Goal: Communication & Community: Participate in discussion

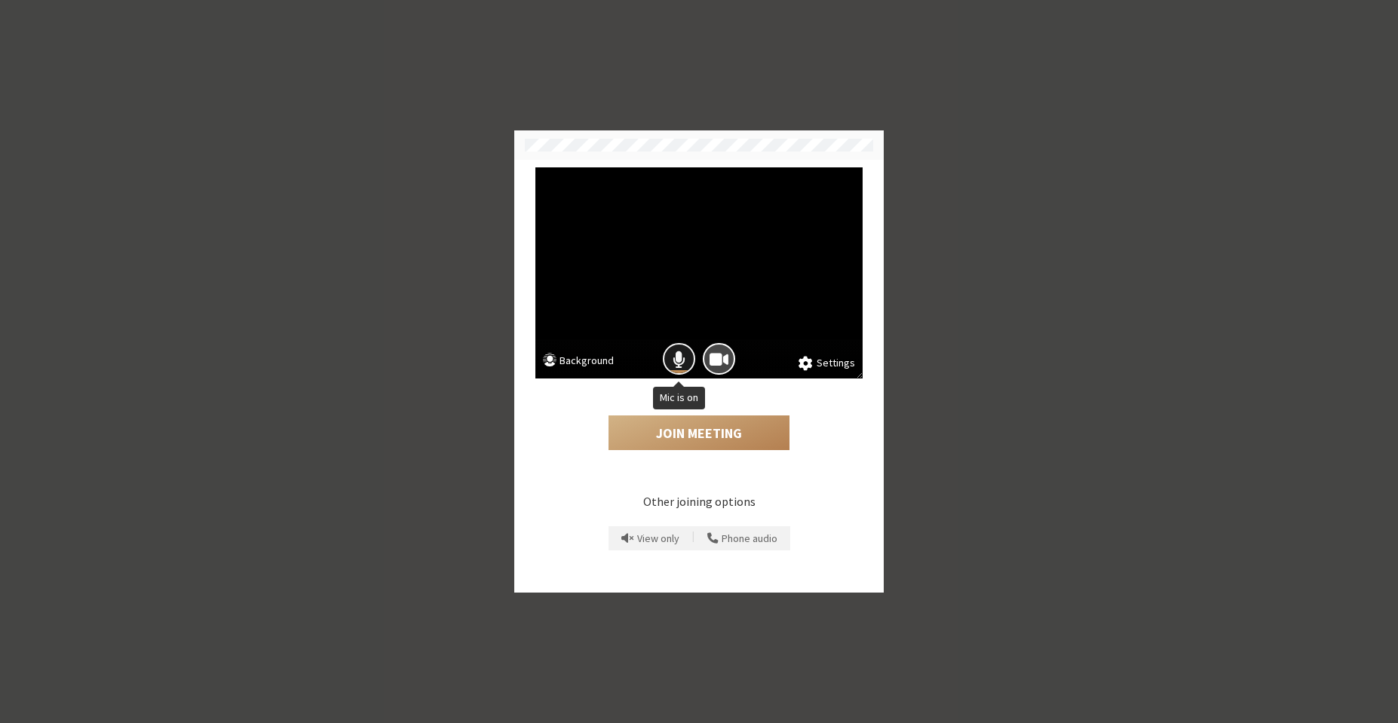
click at [671, 357] on button "Mic is on" at bounding box center [679, 359] width 32 height 32
click at [712, 359] on span "Camera is on" at bounding box center [719, 359] width 19 height 20
click at [686, 424] on button "Join Meeting" at bounding box center [699, 433] width 181 height 35
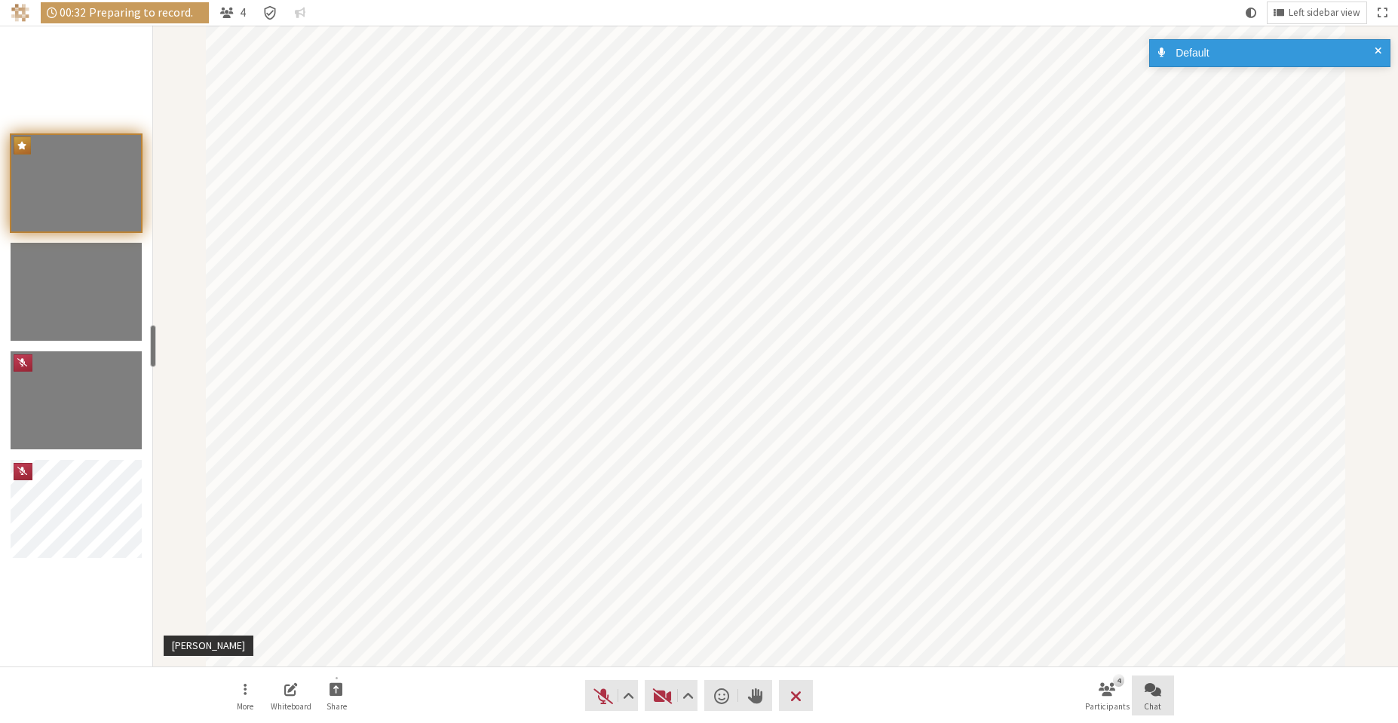
click at [1140, 693] on button "Chat" at bounding box center [1153, 696] width 42 height 41
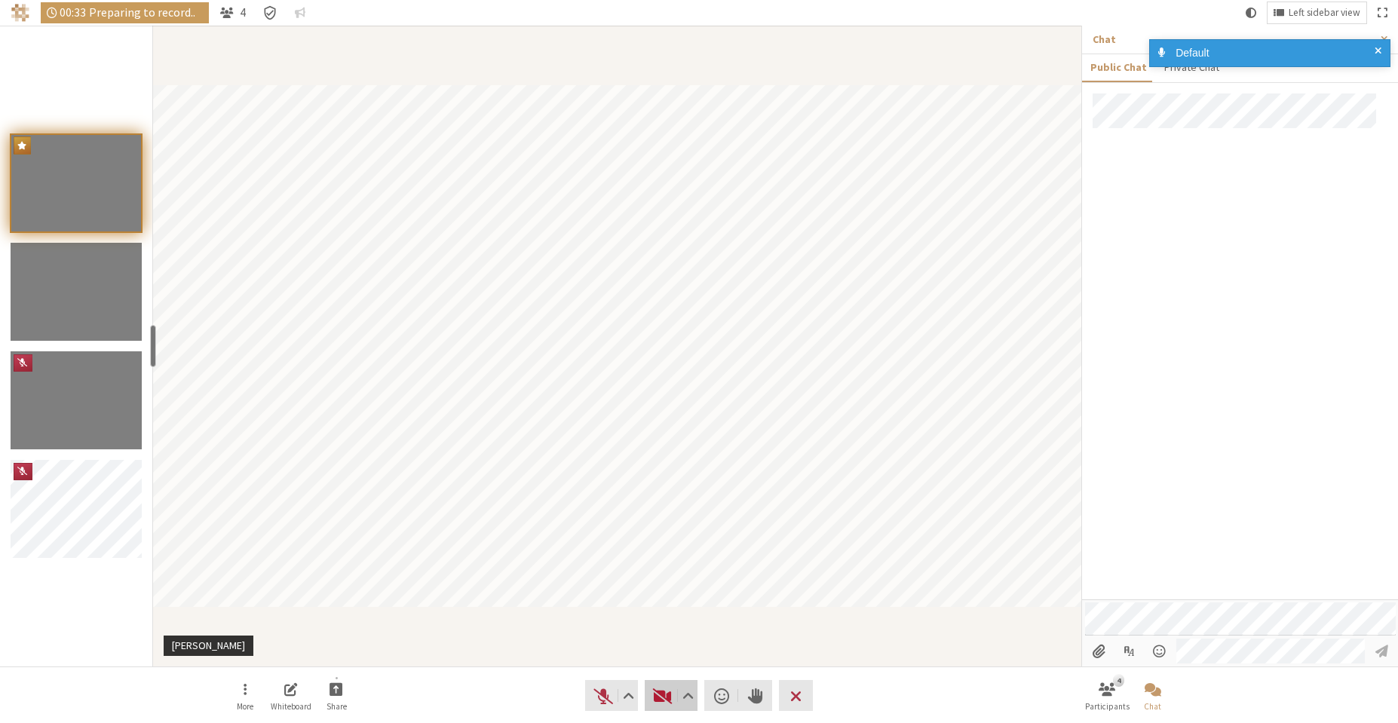
click at [676, 691] on button "Video" at bounding box center [671, 695] width 53 height 31
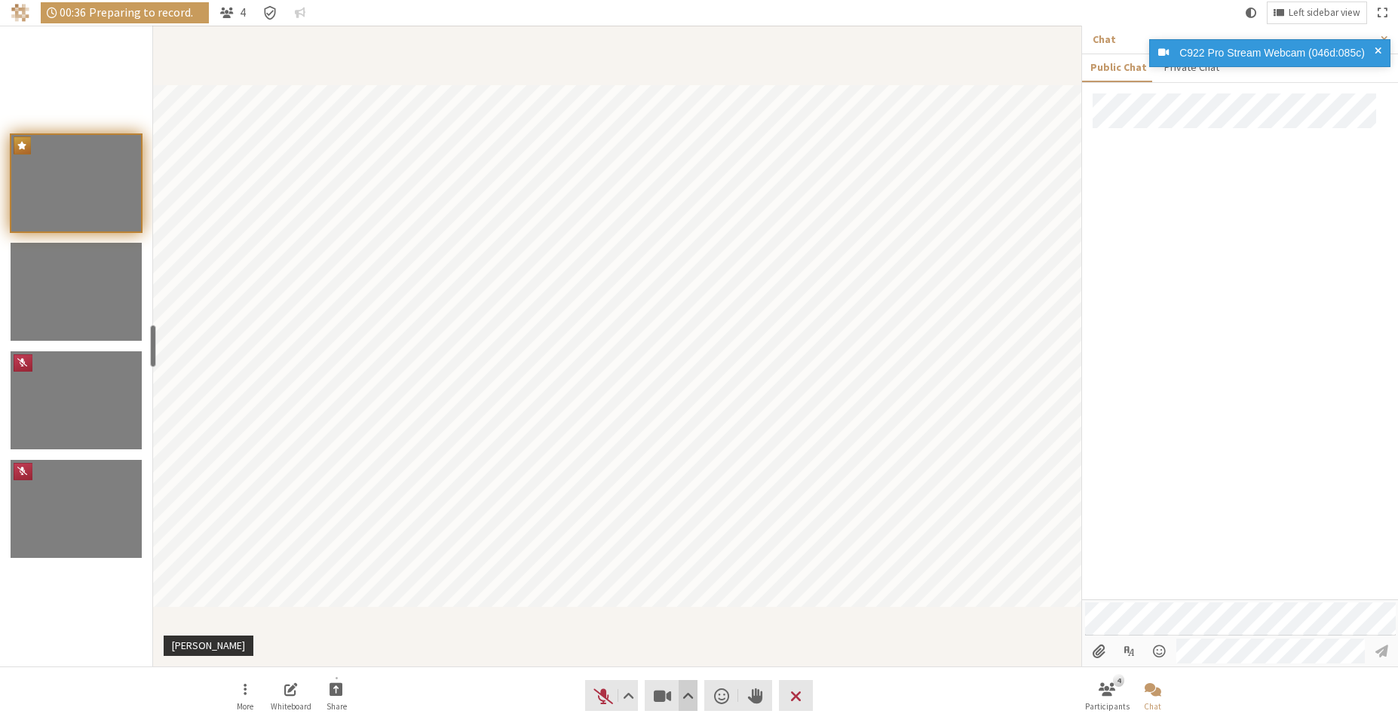
click at [689, 700] on span "Video setting" at bounding box center [688, 696] width 11 height 21
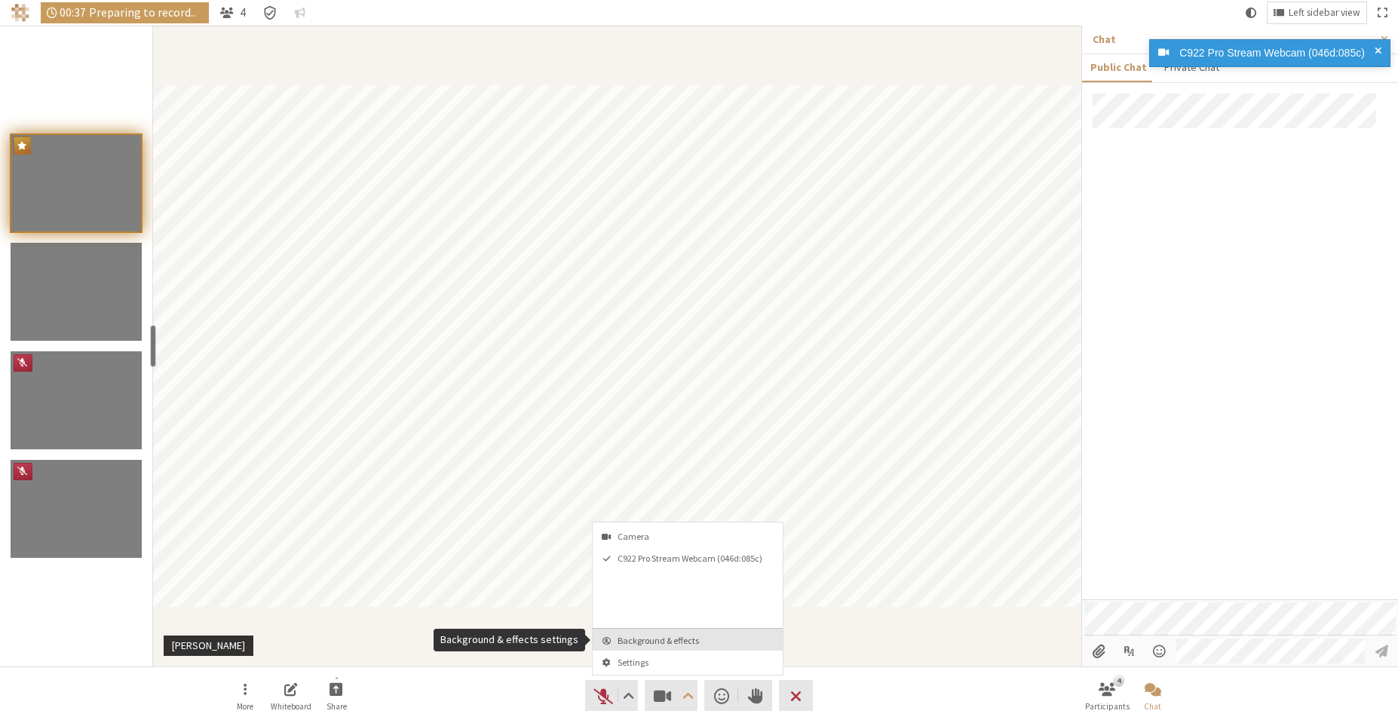
click at [681, 636] on span "Background & effects" at bounding box center [697, 641] width 158 height 10
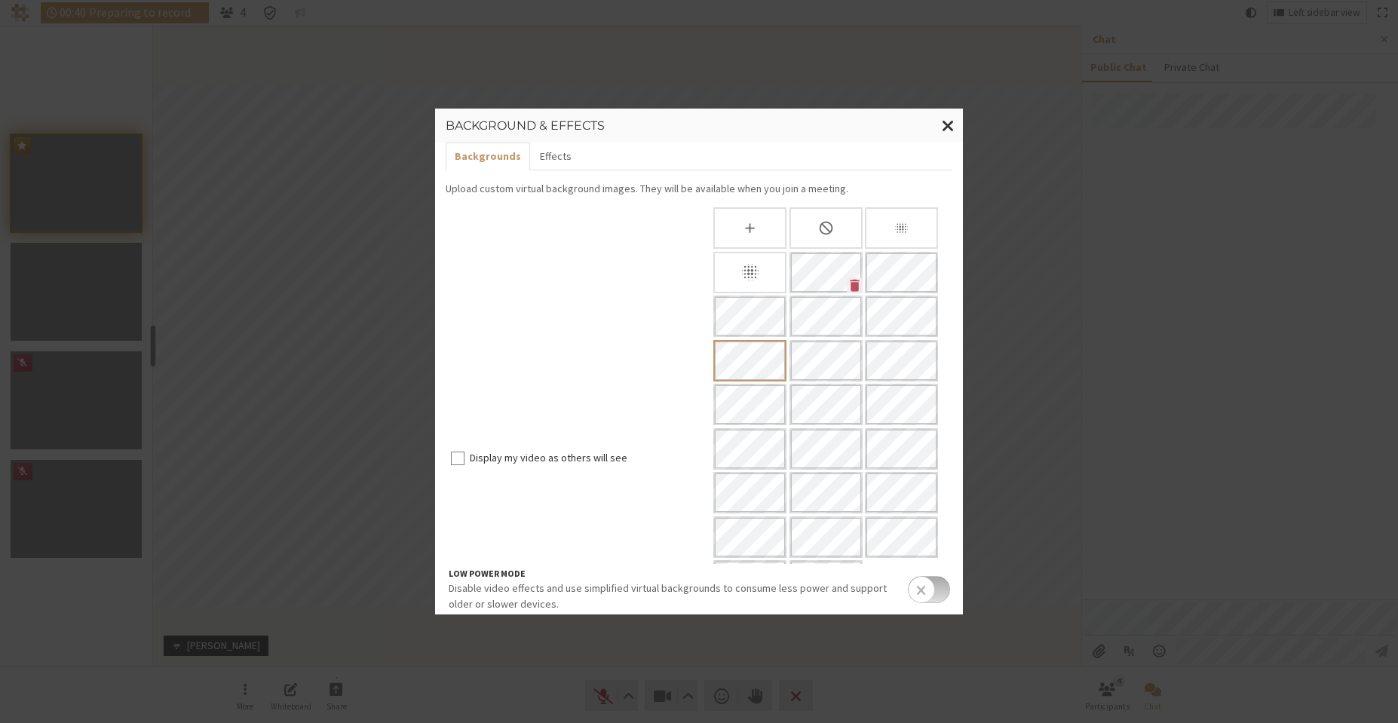
click at [885, 238] on div "Slightly blur background" at bounding box center [901, 227] width 73 height 41
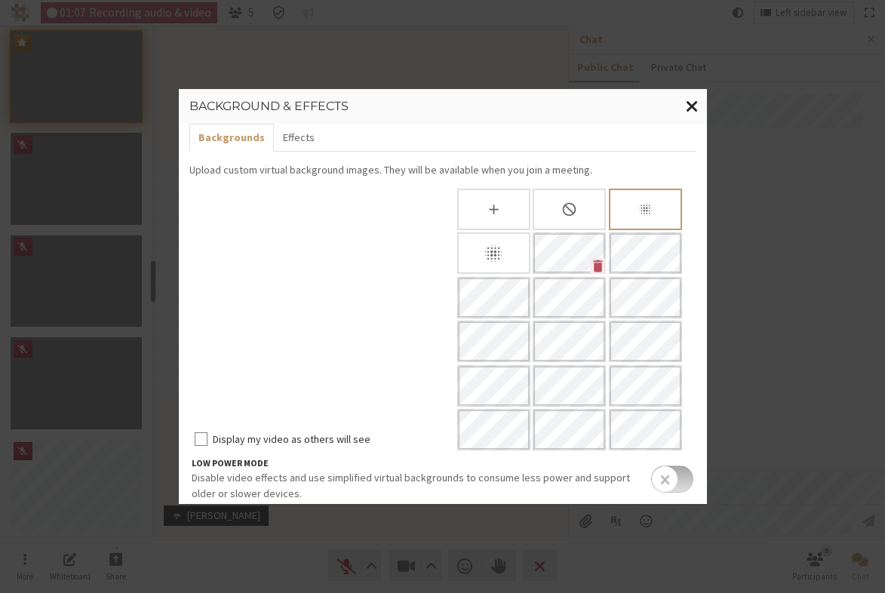
click at [689, 109] on span "Close modal" at bounding box center [692, 106] width 13 height 19
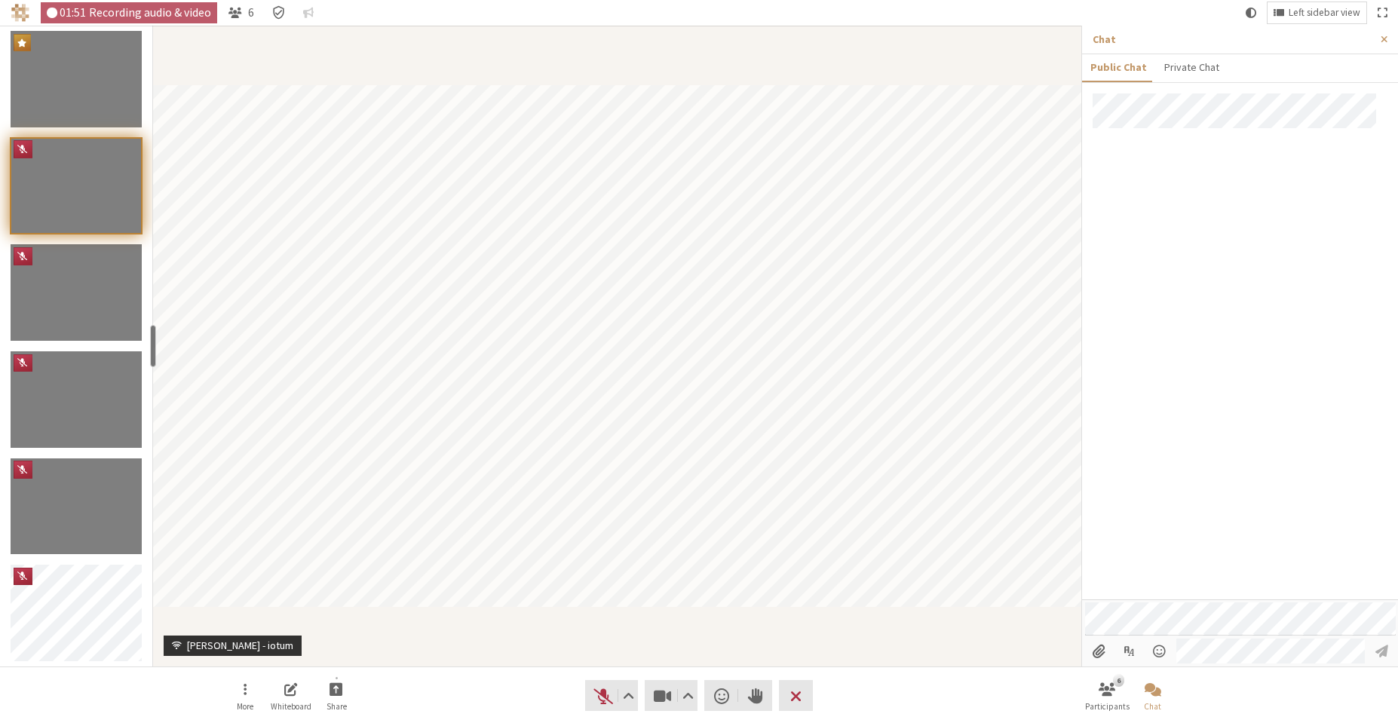
click at [1211, 287] on div at bounding box center [1240, 347] width 316 height 506
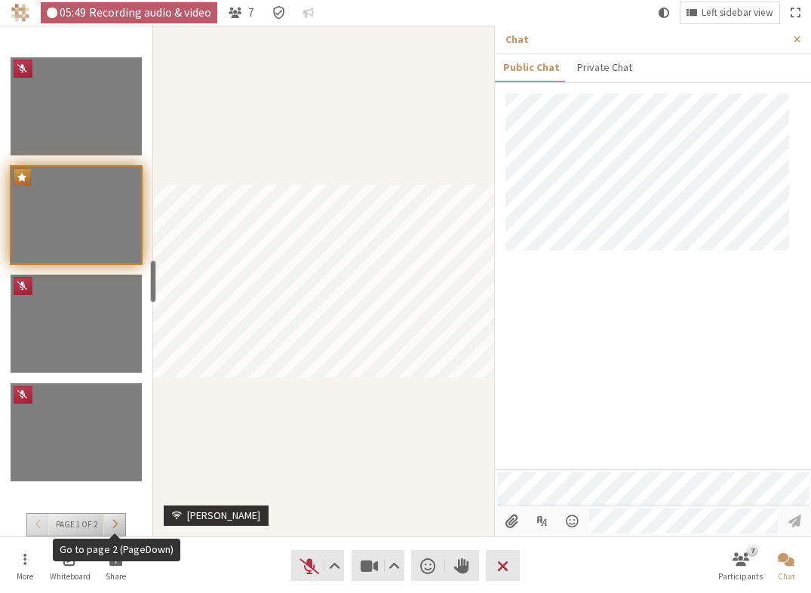
click at [115, 528] on span "Go to page 2 (PageDown)" at bounding box center [115, 523] width 6 height 11
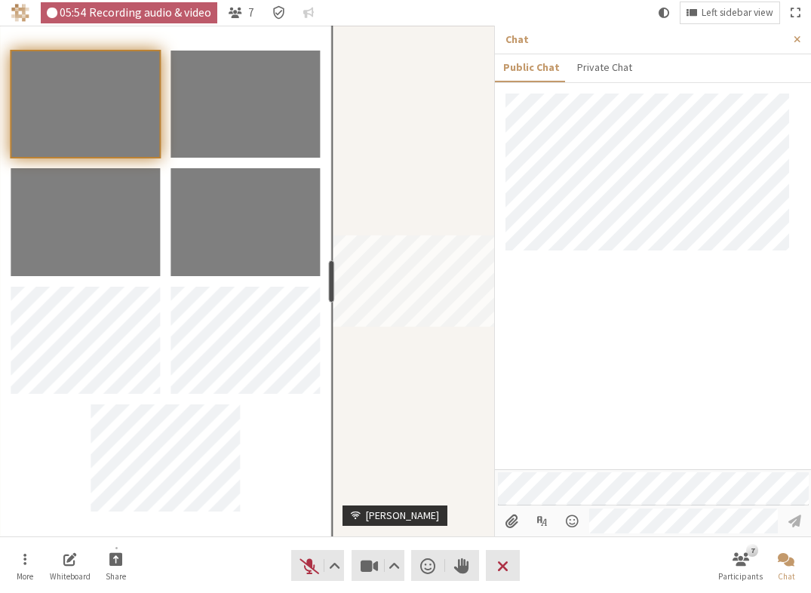
drag, startPoint x: 154, startPoint y: 295, endPoint x: 329, endPoint y: 287, distance: 175.2
click at [329, 287] on div "resize" at bounding box center [332, 281] width 6 height 42
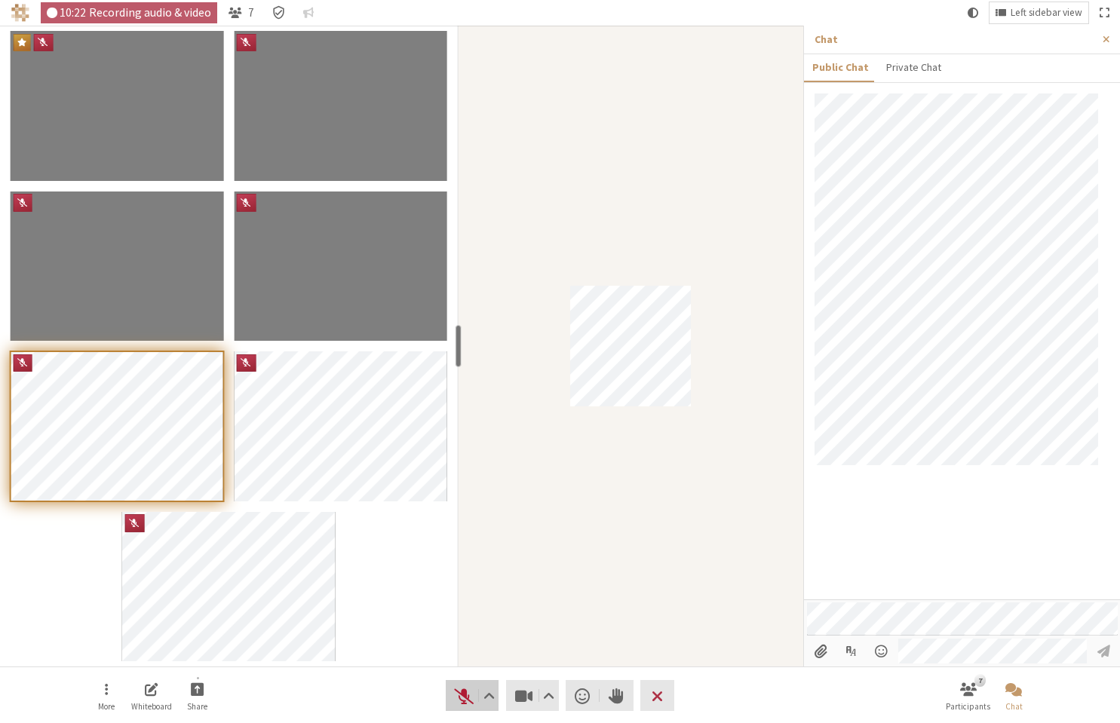
click at [471, 689] on span "Unmute (Alt+A)" at bounding box center [463, 696] width 21 height 21
click at [471, 690] on span "Mute (Alt+A)" at bounding box center [463, 696] width 21 height 21
click at [471, 690] on span "Unmute (Alt+A)" at bounding box center [463, 696] width 21 height 21
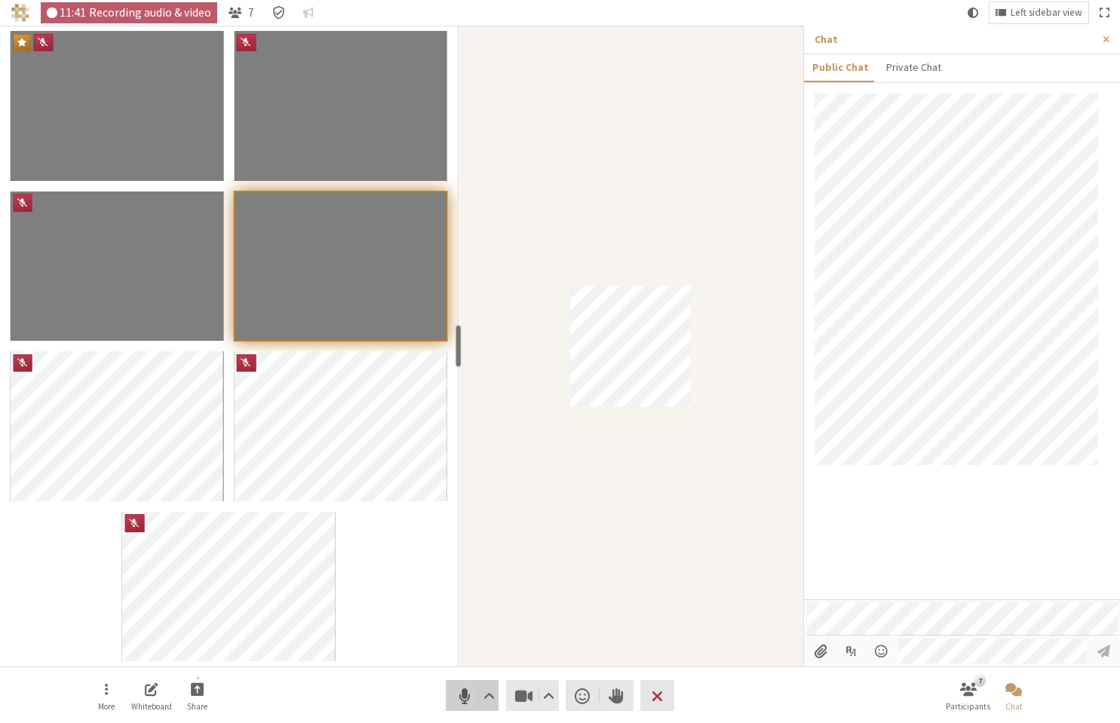
click at [464, 701] on span "Mute (Alt+A)" at bounding box center [463, 696] width 21 height 21
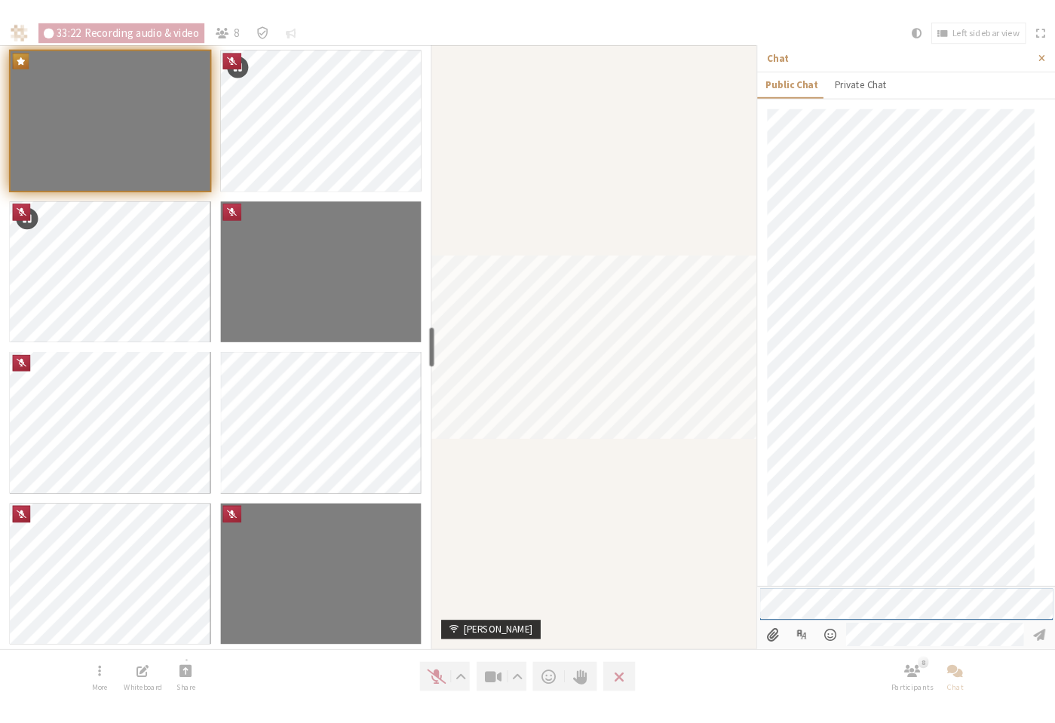
scroll to position [1512, 0]
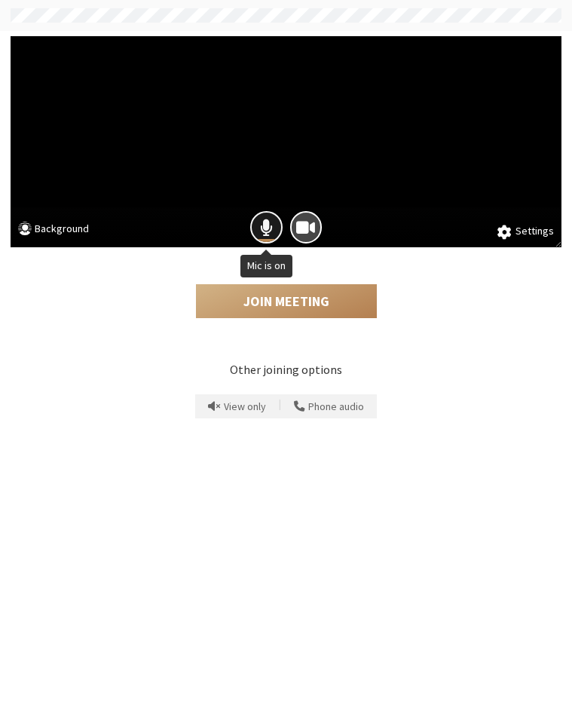
click at [269, 216] on button "Mic is on" at bounding box center [266, 227] width 32 height 32
click at [318, 229] on button "Camera is on" at bounding box center [306, 227] width 32 height 32
click at [291, 320] on div "Join Meeting" at bounding box center [286, 288] width 551 height 82
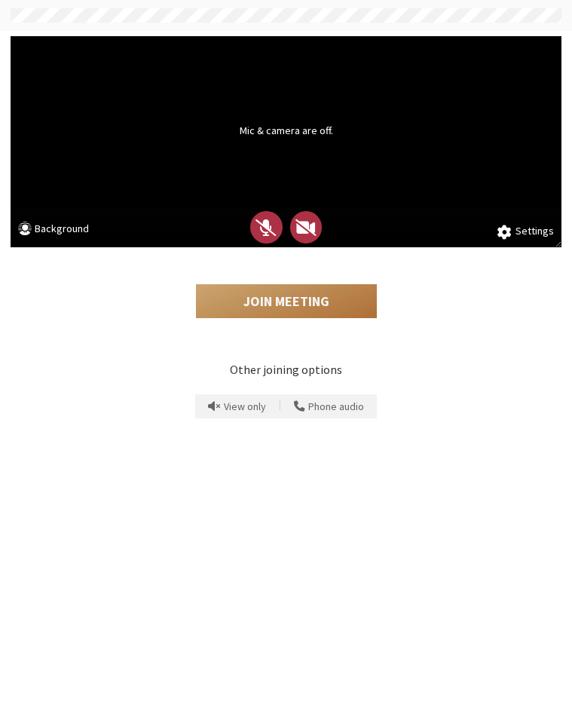
click at [301, 307] on button "Join Meeting" at bounding box center [286, 301] width 181 height 35
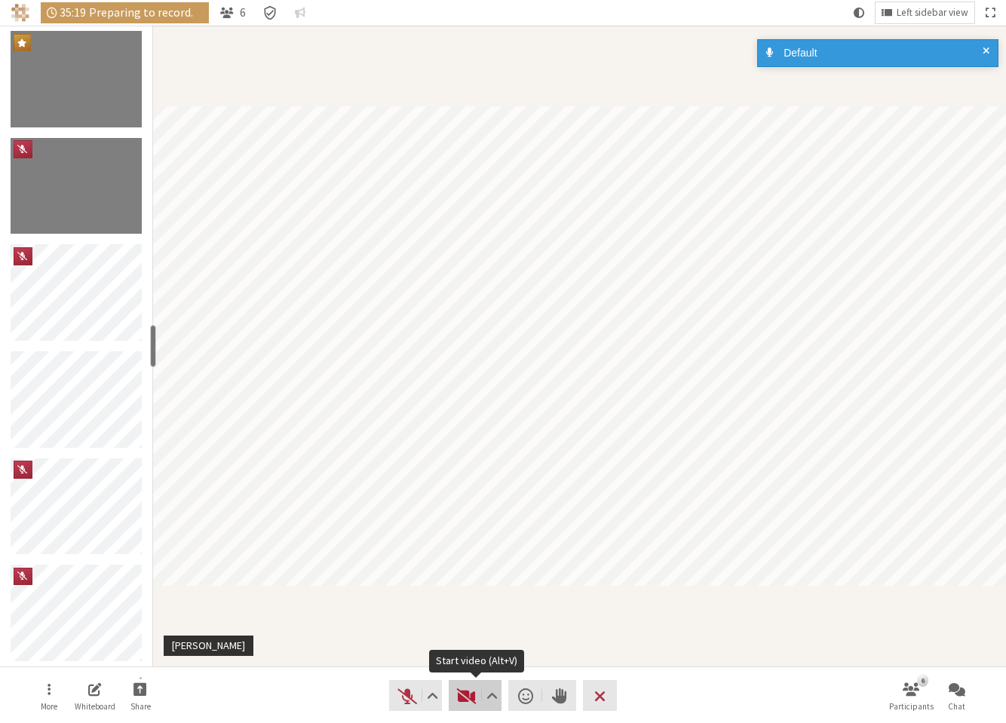
click at [453, 695] on button "Video" at bounding box center [475, 695] width 53 height 31
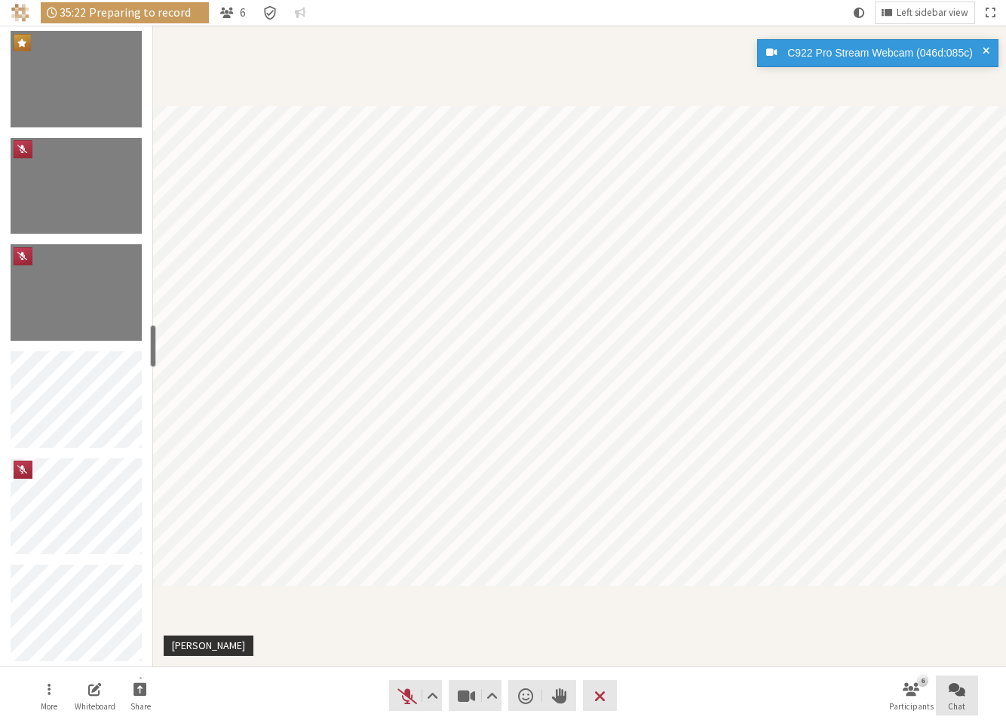
click at [829, 698] on button "Chat" at bounding box center [957, 696] width 42 height 41
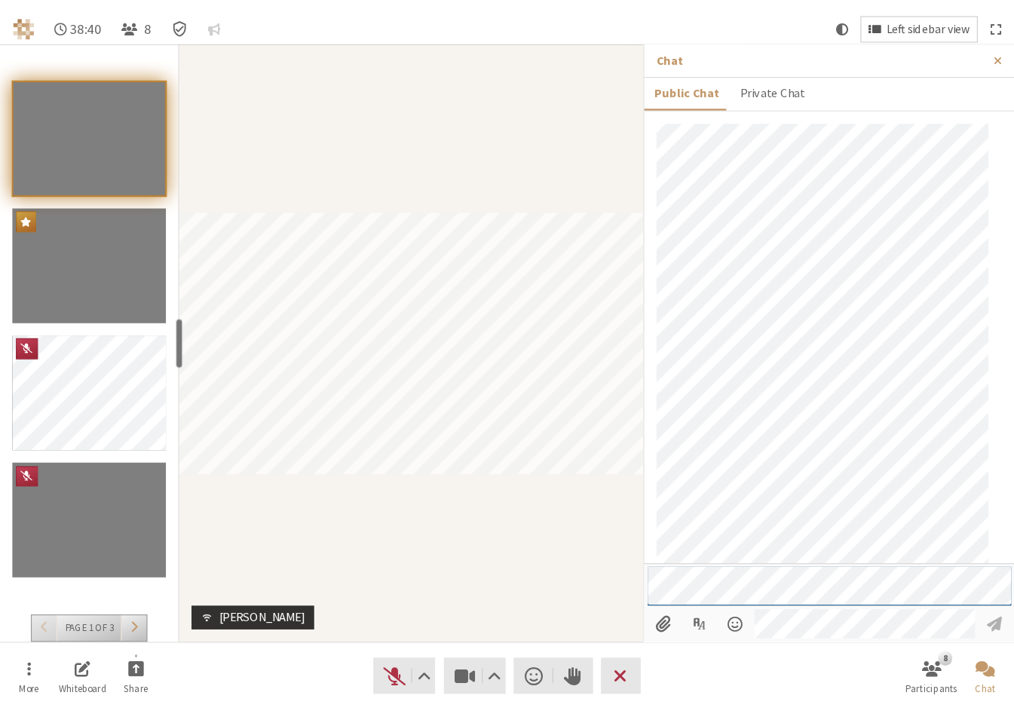
scroll to position [1565, 0]
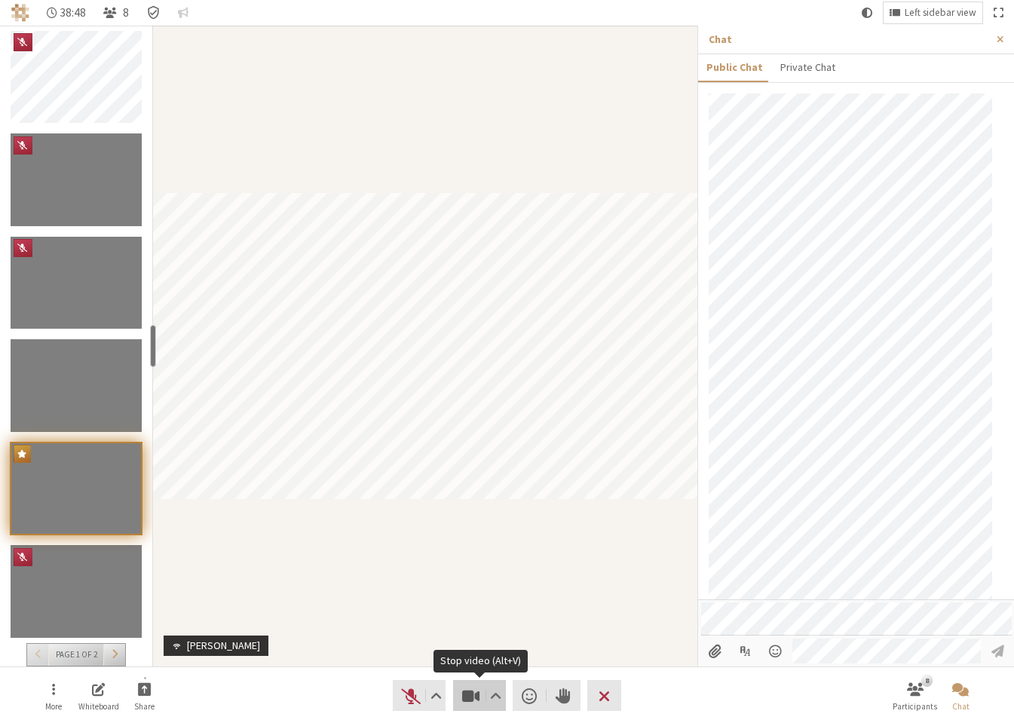
click at [476, 700] on span "Stop video (Alt+V)" at bounding box center [470, 696] width 21 height 21
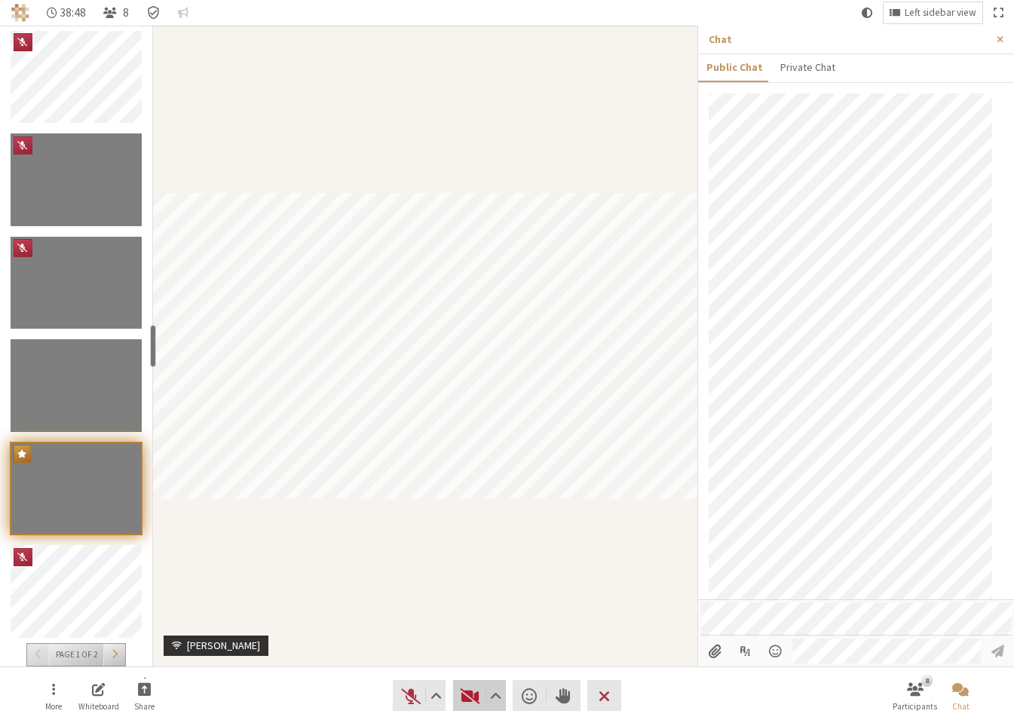
click at [474, 699] on span "Start video (Alt+V)" at bounding box center [470, 696] width 21 height 21
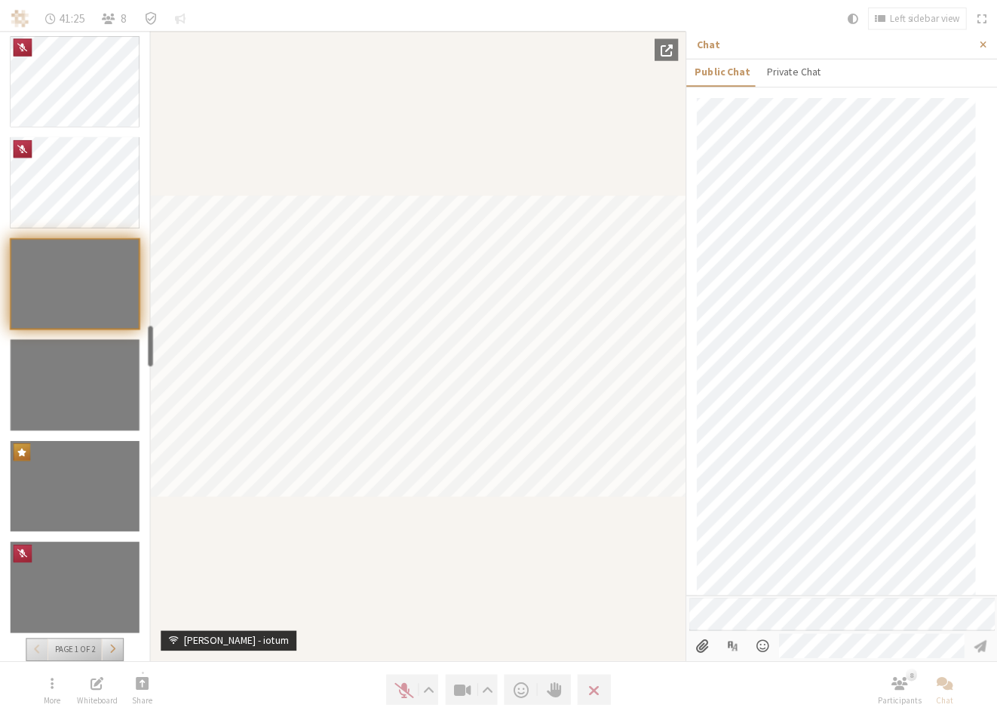
scroll to position [1769, 0]
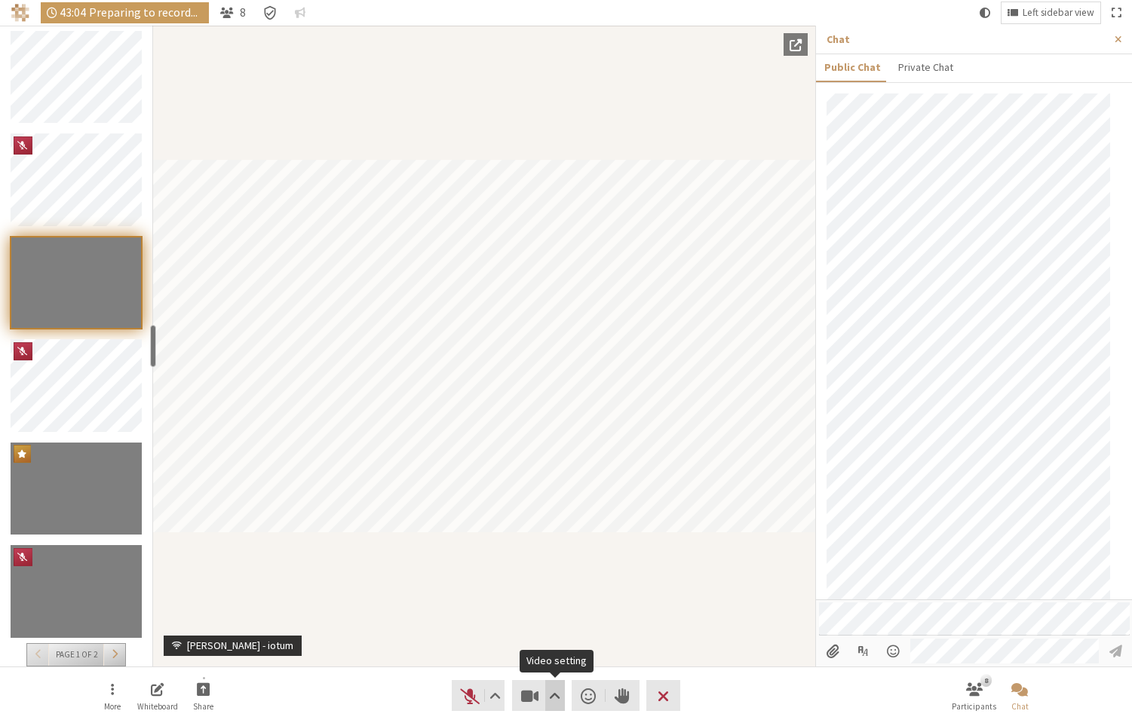
click at [555, 690] on span "Video setting" at bounding box center [554, 696] width 11 height 21
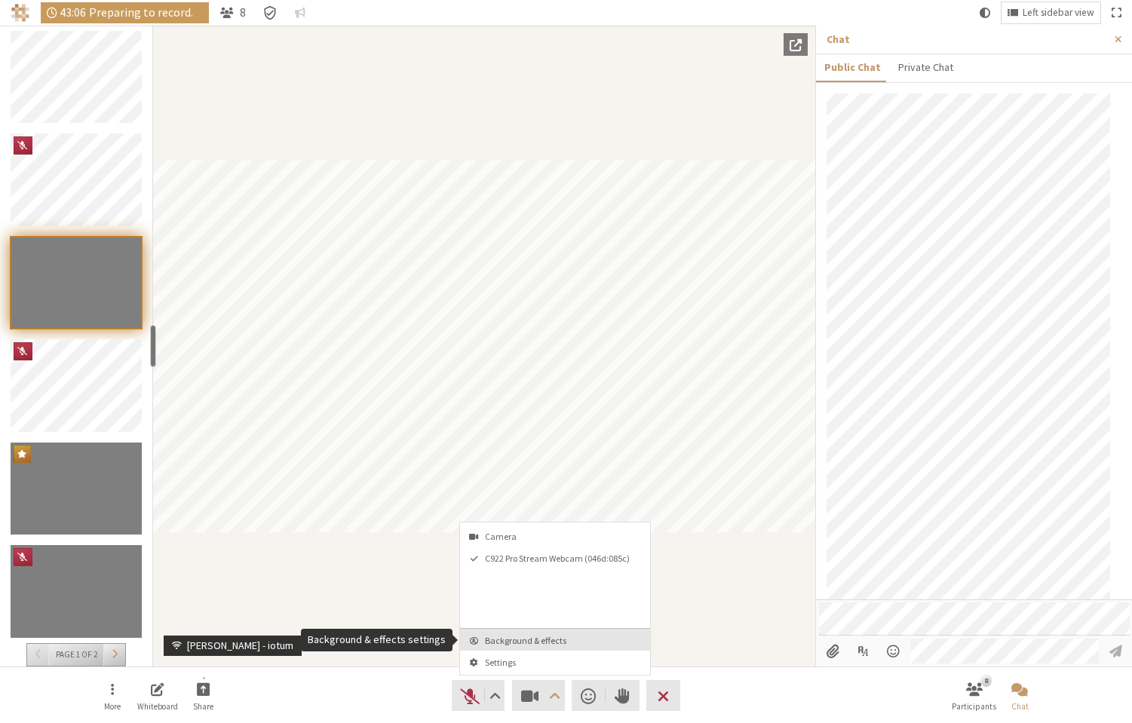
click at [554, 646] on button "Background & effects" at bounding box center [555, 640] width 190 height 22
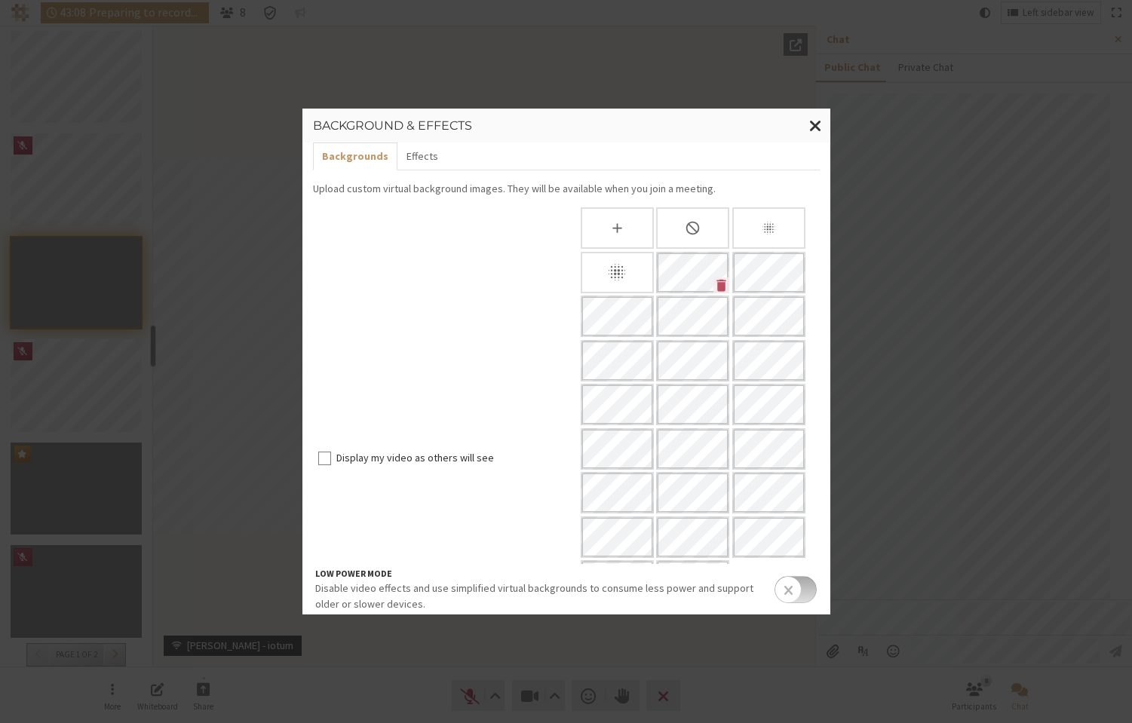
click at [675, 235] on div "None" at bounding box center [692, 227] width 73 height 41
click at [820, 123] on span "Close modal" at bounding box center [815, 125] width 13 height 19
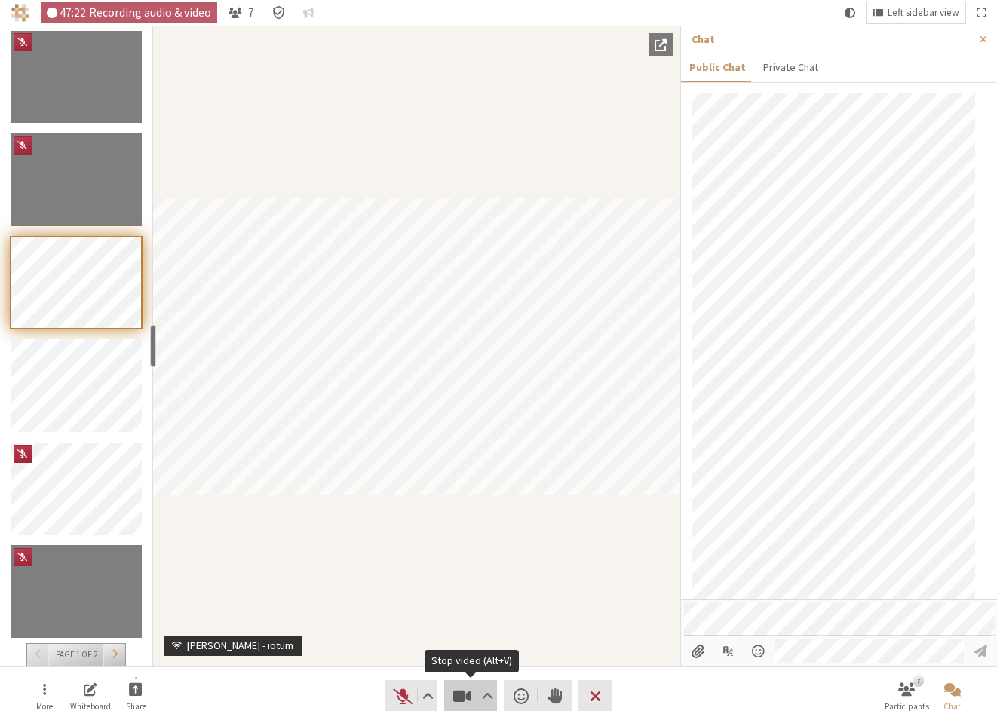
click at [459, 692] on span "Stop video (Alt+V)" at bounding box center [462, 696] width 21 height 21
